Goal: Task Accomplishment & Management: Manage account settings

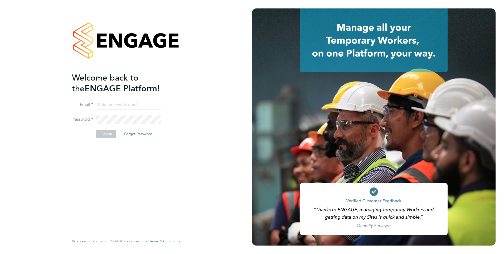
type input "[EMAIL_ADDRESS][DOMAIN_NAME]"
click at [113, 134] on button "Sign In" at bounding box center [106, 134] width 20 height 8
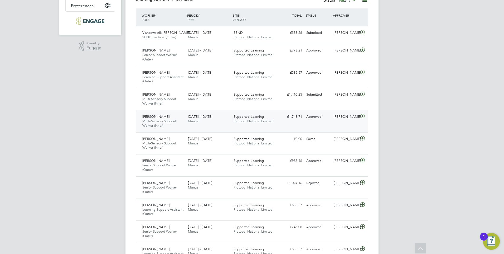
click at [363, 116] on icon at bounding box center [363, 116] width 7 height 4
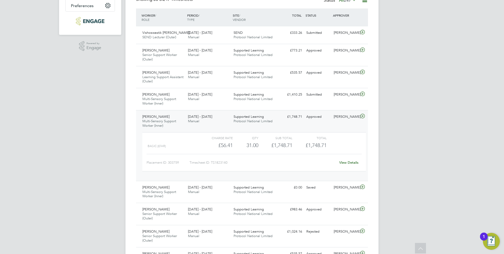
click at [349, 162] on link "View Details" at bounding box center [348, 162] width 19 height 4
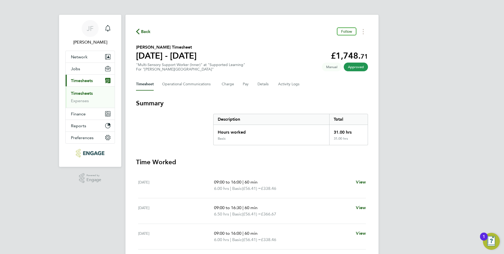
click at [149, 31] on span "Back" at bounding box center [146, 31] width 10 height 6
